Goal: Communication & Community: Participate in discussion

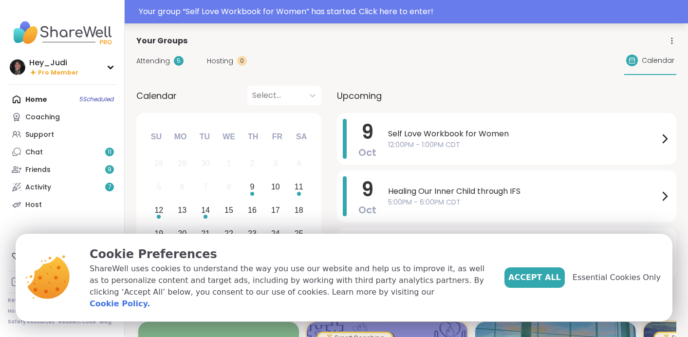
click at [414, 10] on div "Your group “ Self Love Workbook for Women ” has started. Click here to enter!" at bounding box center [411, 12] width 544 height 12
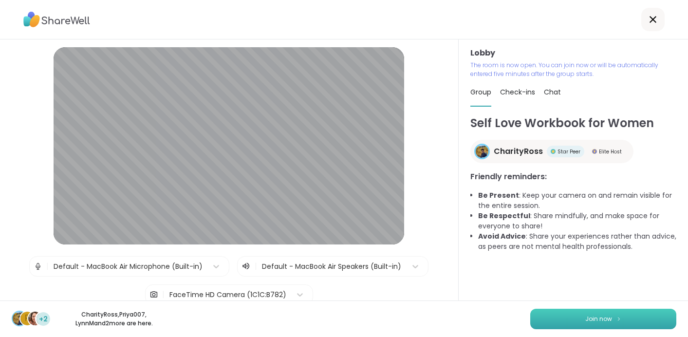
click at [584, 320] on button "Join now" at bounding box center [603, 319] width 146 height 20
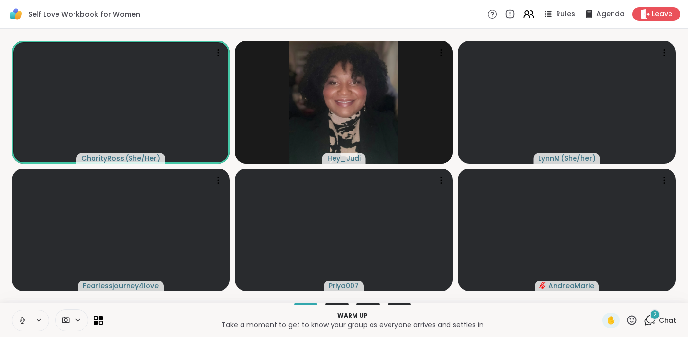
click at [22, 321] on icon at bounding box center [22, 319] width 2 height 4
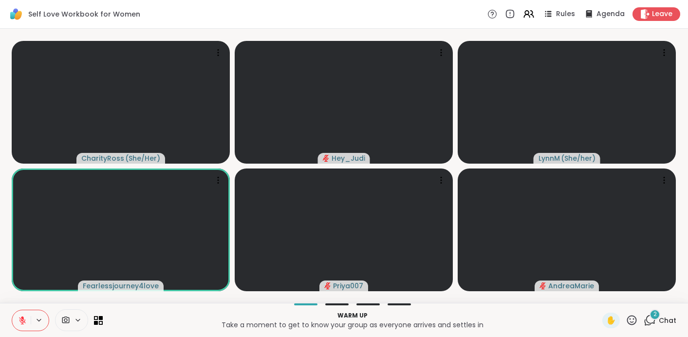
click at [465, 20] on div "Self Love Workbook for Women Rules Agenda Leave" at bounding box center [344, 14] width 688 height 29
click at [650, 321] on icon at bounding box center [650, 320] width 12 height 12
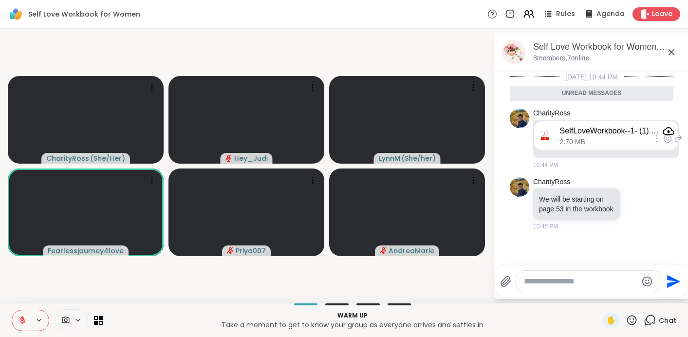
click at [669, 131] on icon "Attachment" at bounding box center [669, 131] width 12 height 8
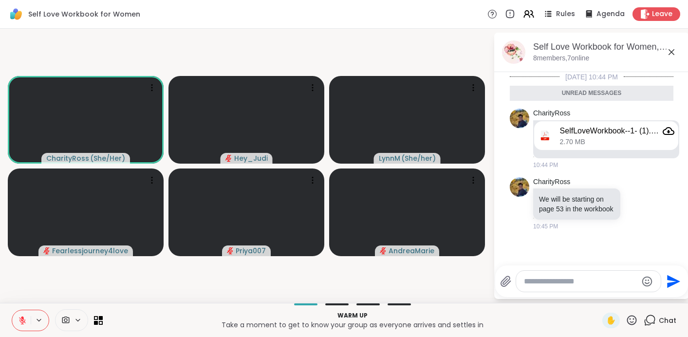
click at [68, 320] on icon at bounding box center [65, 320] width 9 height 9
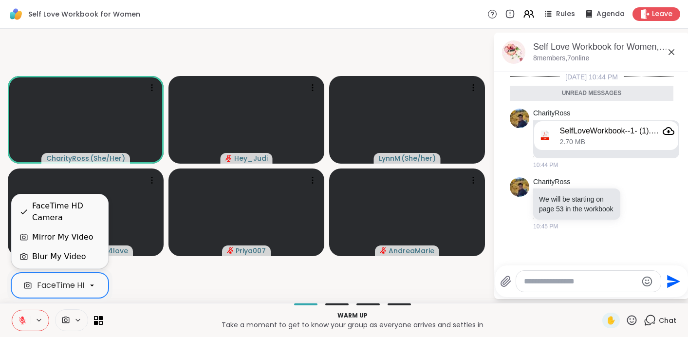
click at [21, 321] on icon at bounding box center [22, 320] width 9 height 9
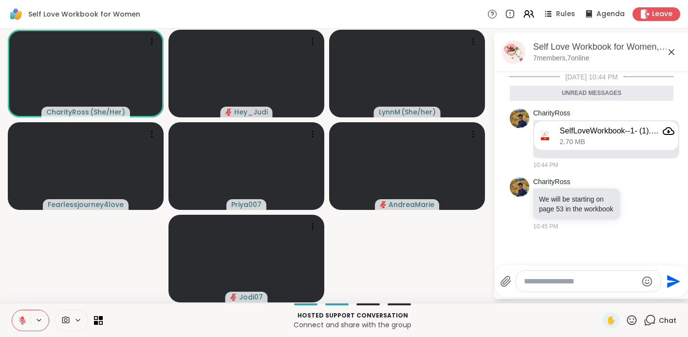
click at [113, 244] on video-player-container "CharityRoss ( She/Her ) Hey_Judi LynnM ( She/her ) Fearlessjourney4love Priya00…" at bounding box center [247, 166] width 482 height 266
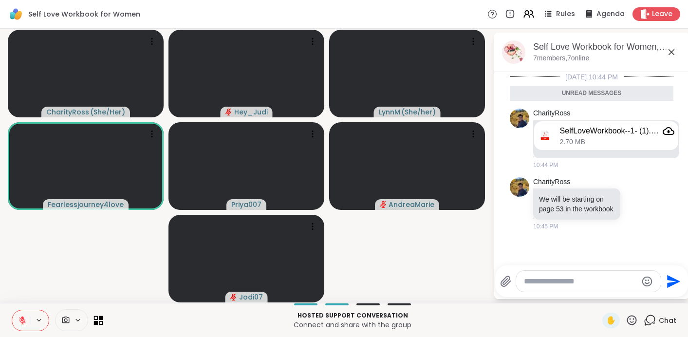
click at [98, 320] on icon at bounding box center [98, 320] width 9 height 9
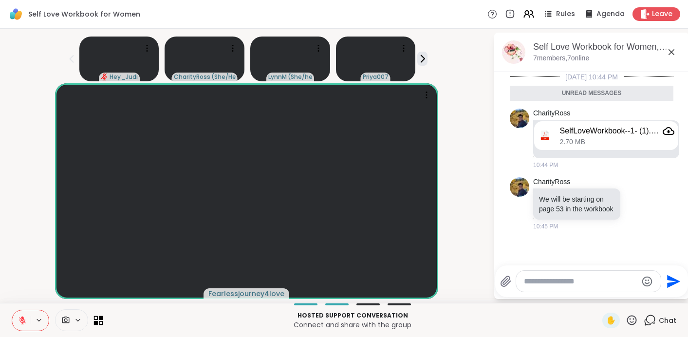
click at [98, 320] on icon at bounding box center [98, 320] width 9 height 9
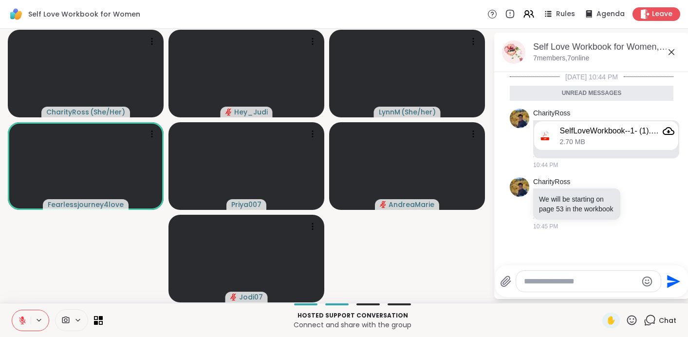
click at [64, 320] on icon at bounding box center [65, 320] width 7 height 7
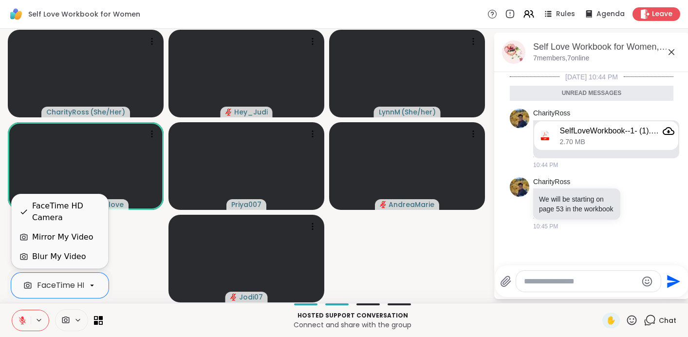
click at [56, 212] on div "FaceTime HD Camera" at bounding box center [66, 211] width 68 height 23
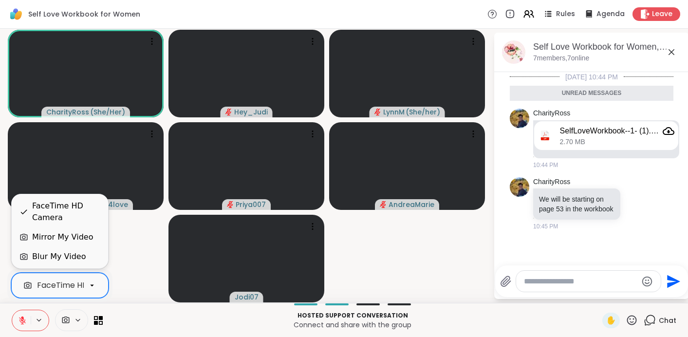
click at [19, 319] on icon at bounding box center [22, 320] width 7 height 7
click at [24, 320] on icon at bounding box center [22, 320] width 5 height 3
click at [135, 236] on video-player-container "CharityRoss ( She/Her ) Hey_Judi ✋ [PERSON_NAME] ( She/her ) Fearlessjourney4lo…" at bounding box center [247, 166] width 482 height 266
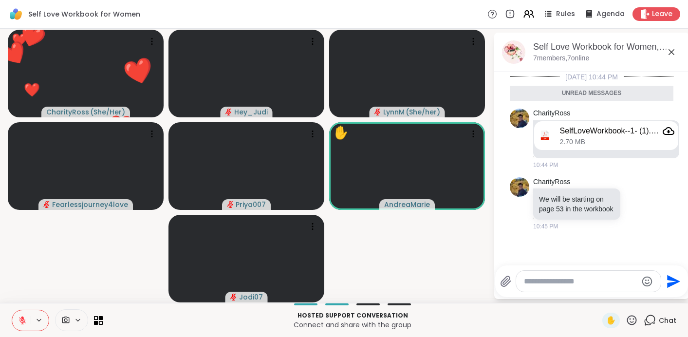
click at [634, 319] on icon at bounding box center [632, 320] width 10 height 10
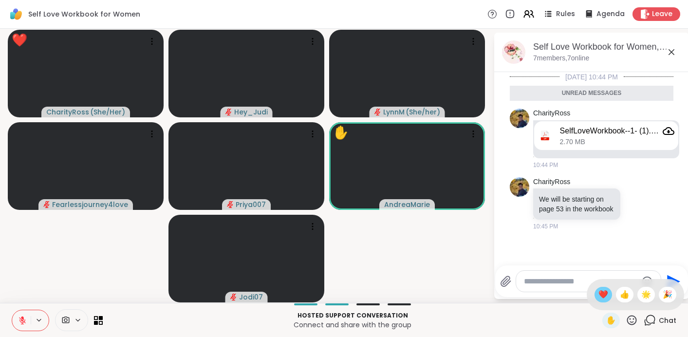
click at [608, 293] on span "❤️" at bounding box center [604, 295] width 10 height 12
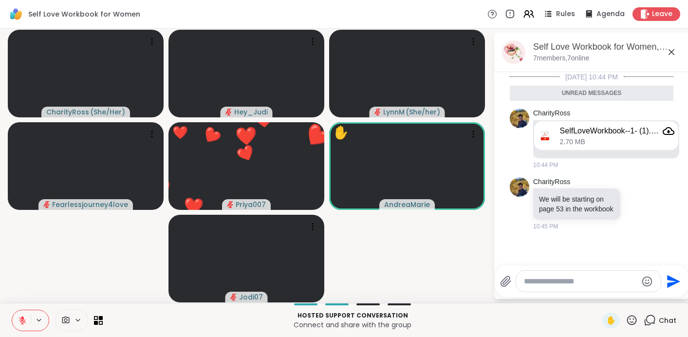
click at [632, 323] on icon at bounding box center [632, 320] width 12 height 12
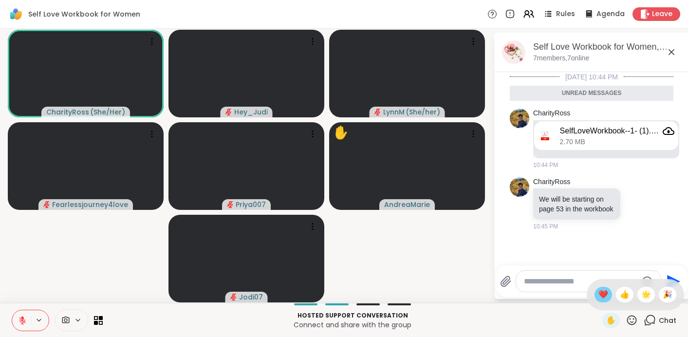
click at [608, 297] on span "❤️" at bounding box center [604, 295] width 10 height 12
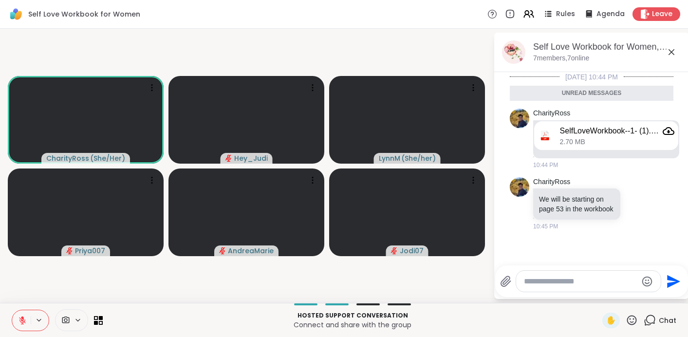
click at [21, 321] on icon at bounding box center [22, 320] width 9 height 9
click at [17, 323] on button at bounding box center [21, 320] width 19 height 20
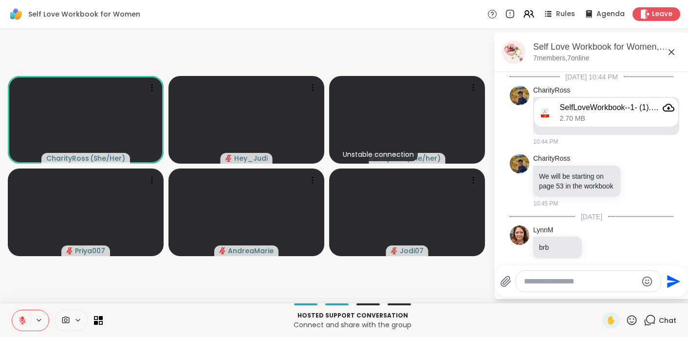
scroll to position [23, 0]
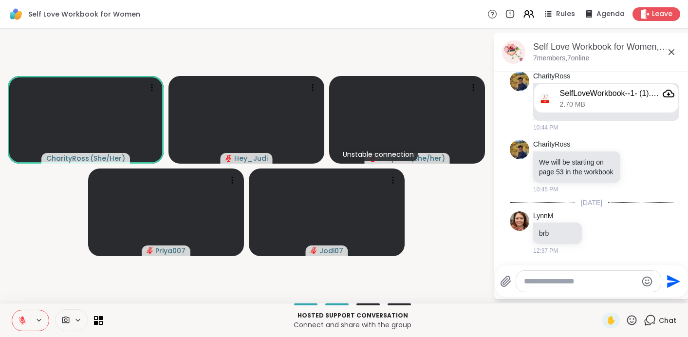
click at [23, 319] on icon at bounding box center [22, 318] width 3 height 4
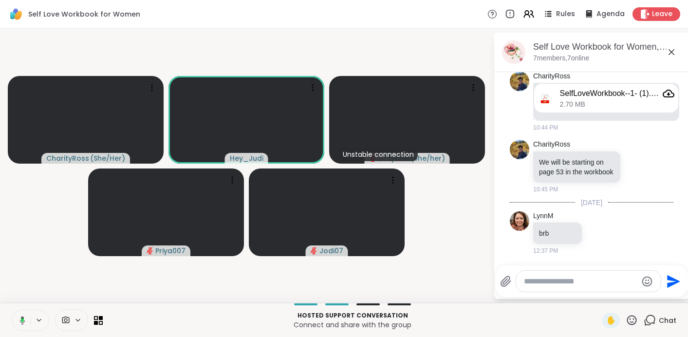
click at [23, 319] on icon at bounding box center [22, 320] width 3 height 3
